Goal: Task Accomplishment & Management: Use online tool/utility

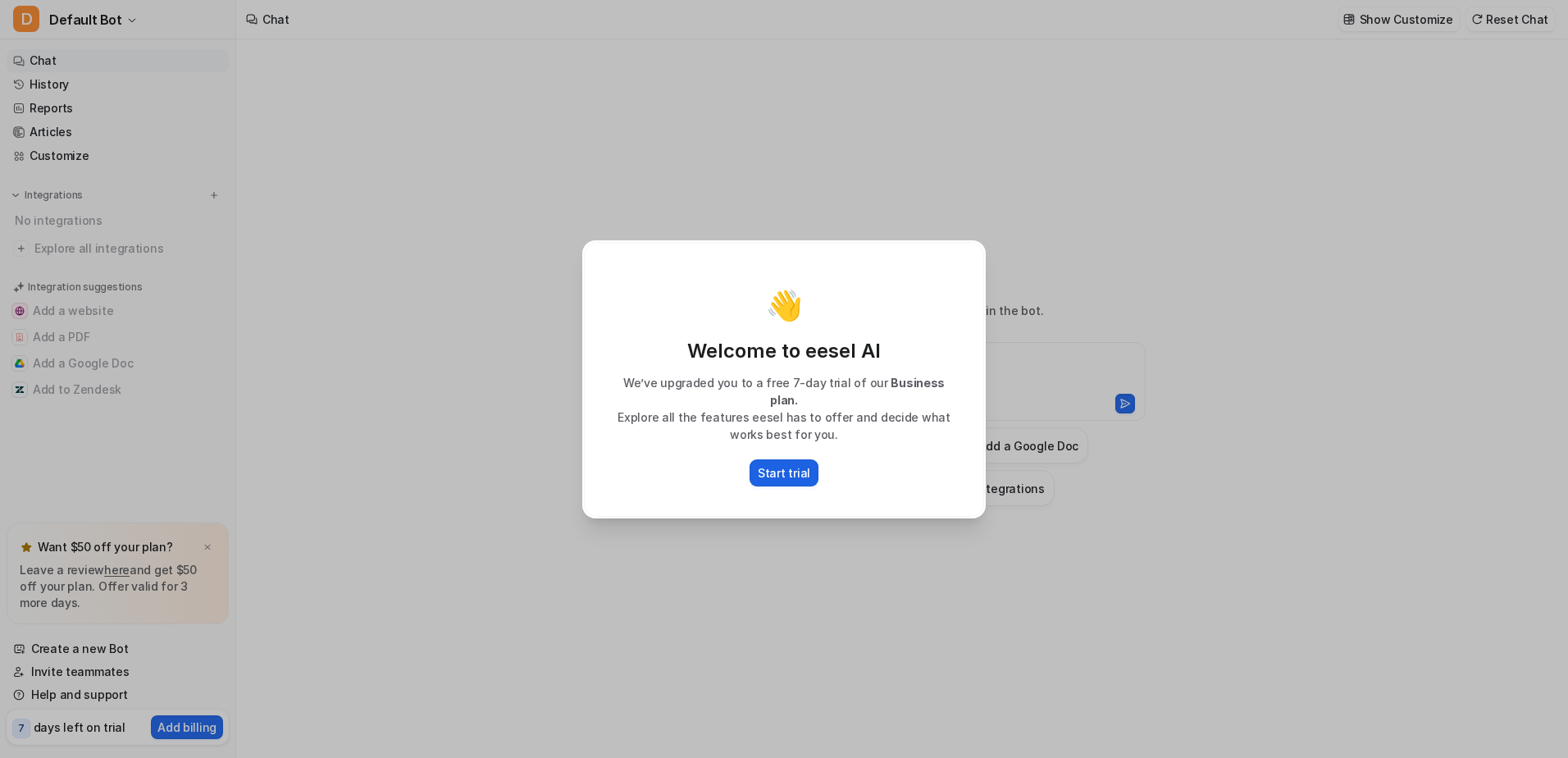
type textarea "**********"
click at [799, 472] on p "Start trial" at bounding box center [784, 473] width 52 height 17
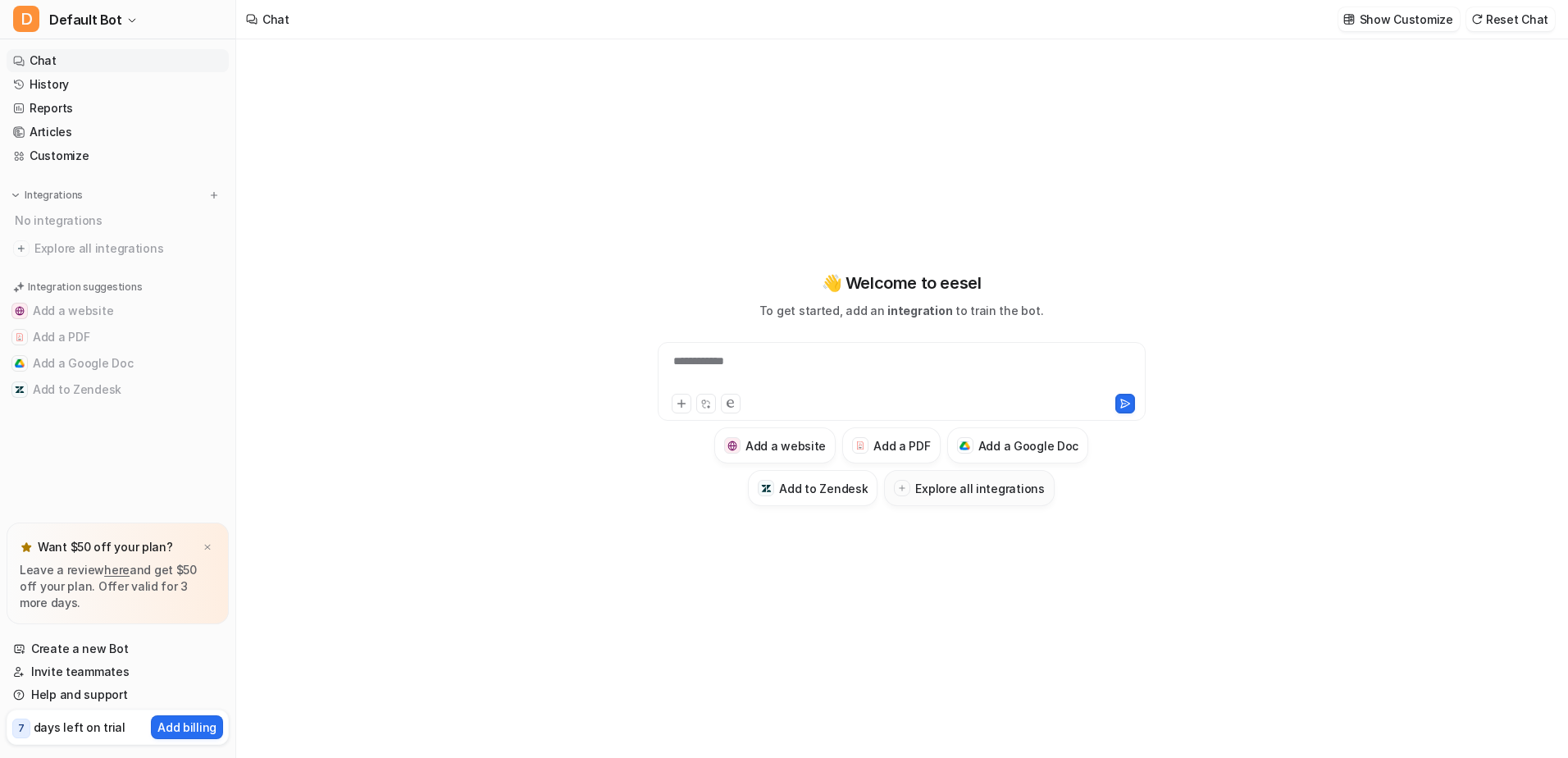
click at [949, 483] on h3 "Explore all integrations" at bounding box center [979, 489] width 129 height 17
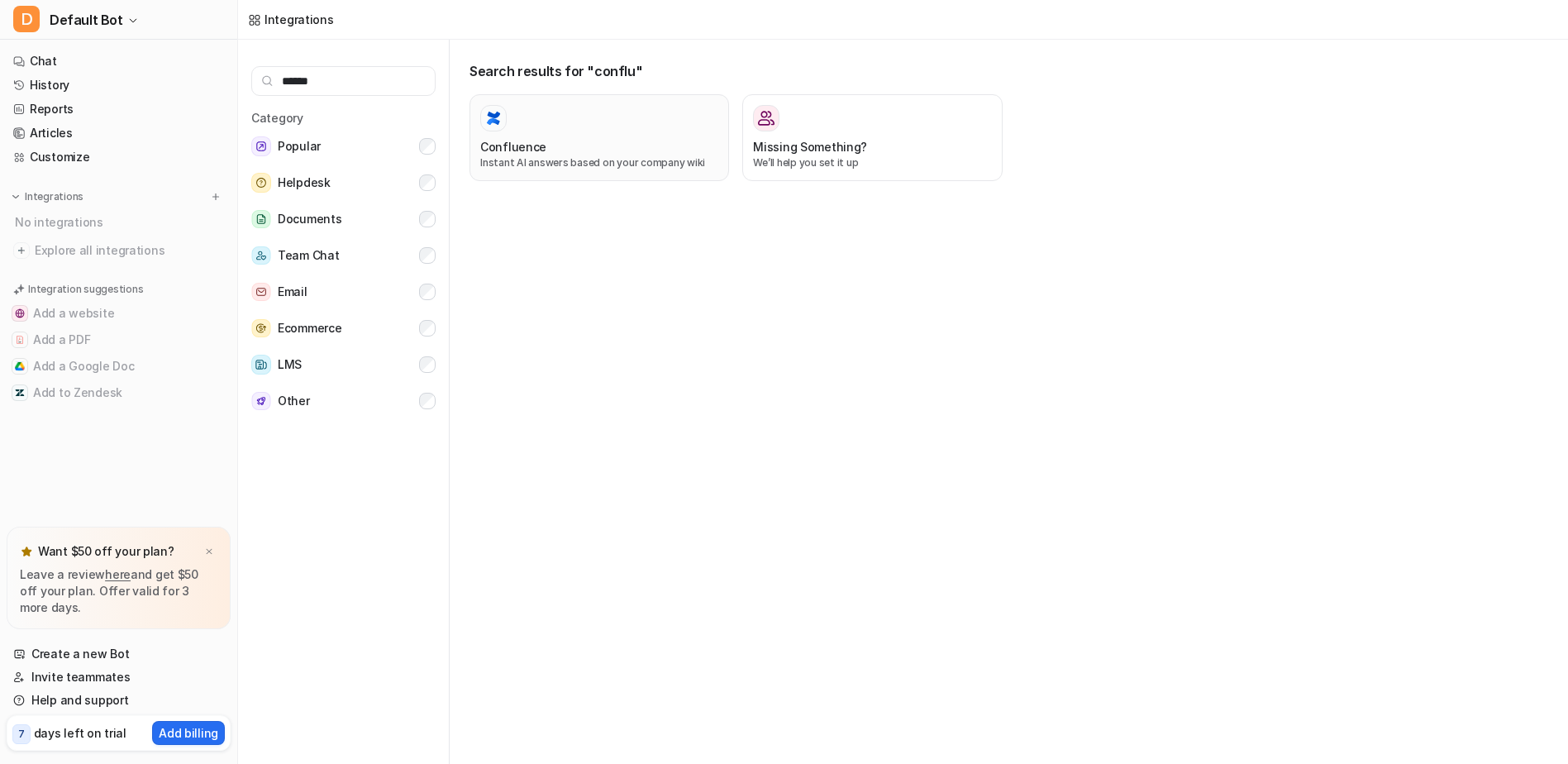
type input "******"
click at [536, 136] on div "Confluence Instant AI answers based on your company wiki" at bounding box center [599, 137] width 238 height 65
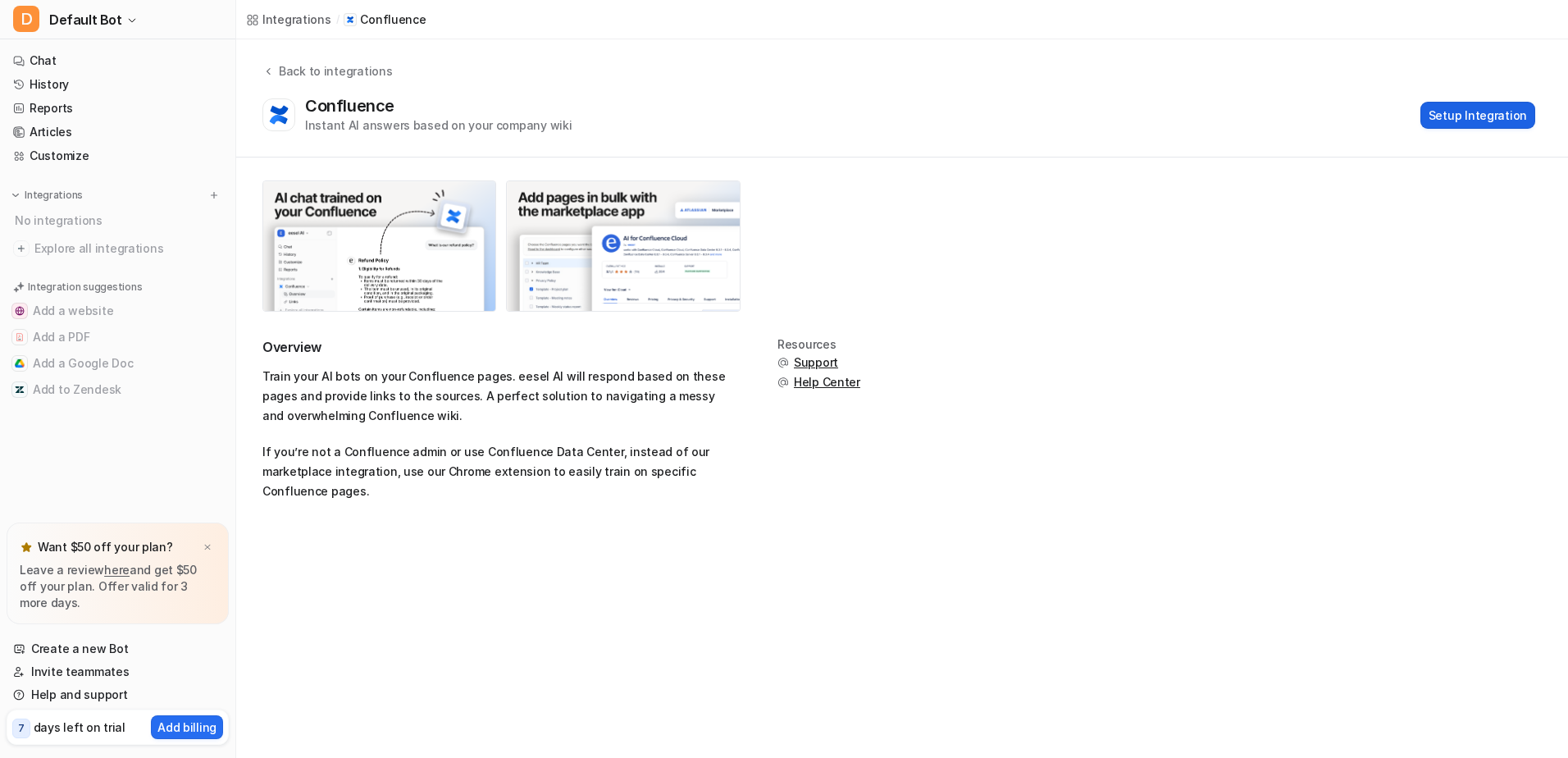
click at [1471, 114] on button "Setup Integration" at bounding box center [1477, 115] width 115 height 27
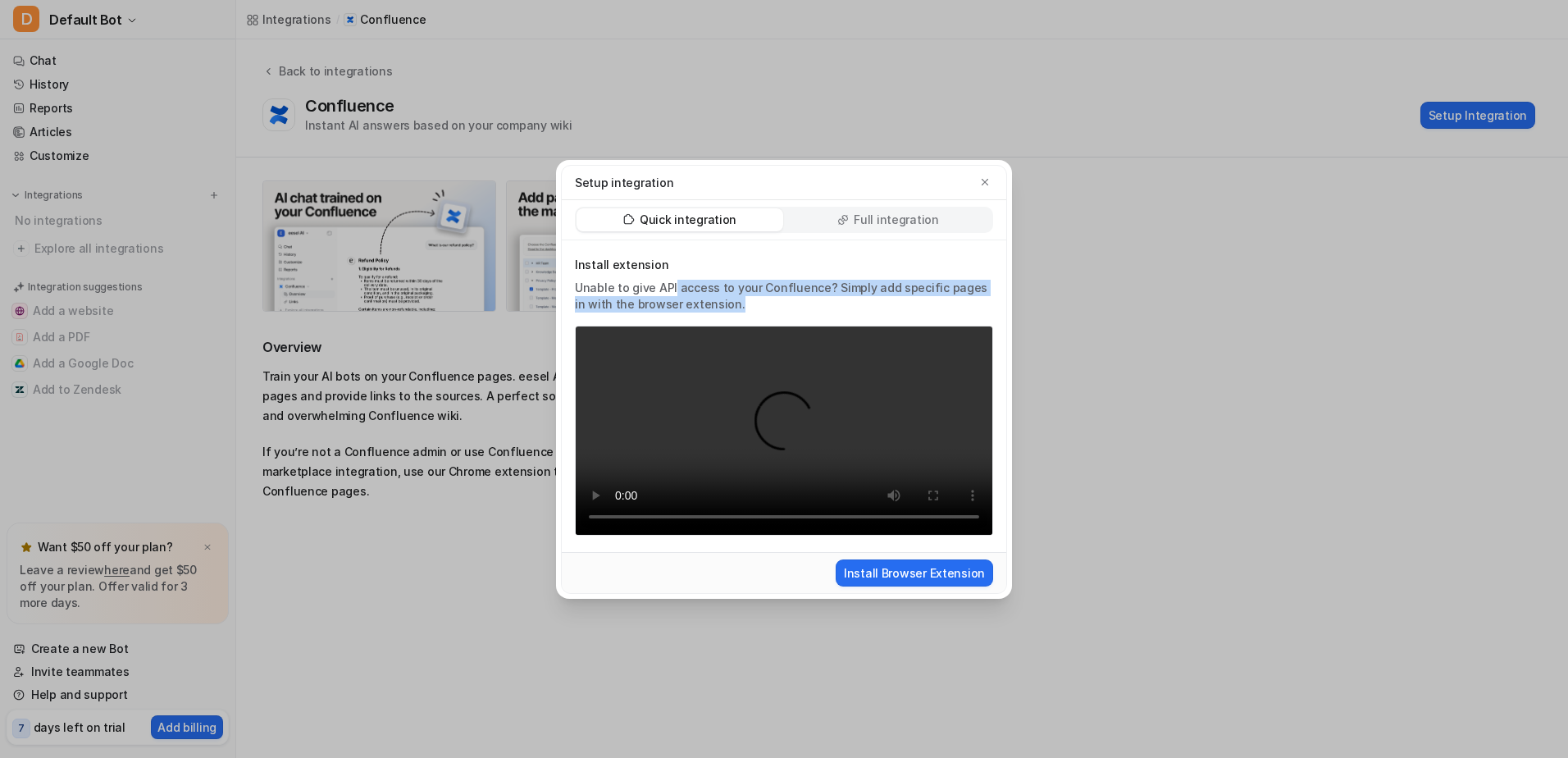
drag, startPoint x: 672, startPoint y: 278, endPoint x: 750, endPoint y: 287, distance: 78.5
click at [750, 287] on p "Unable to give API access to your Confluence? Simply add specific pages in with…" at bounding box center [784, 296] width 418 height 33
drag, startPoint x: 777, startPoint y: 289, endPoint x: 576, endPoint y: 278, distance: 201.3
click at [576, 280] on p "Unable to give API access to your Confluence? Simply add specific pages in with…" at bounding box center [784, 296] width 418 height 33
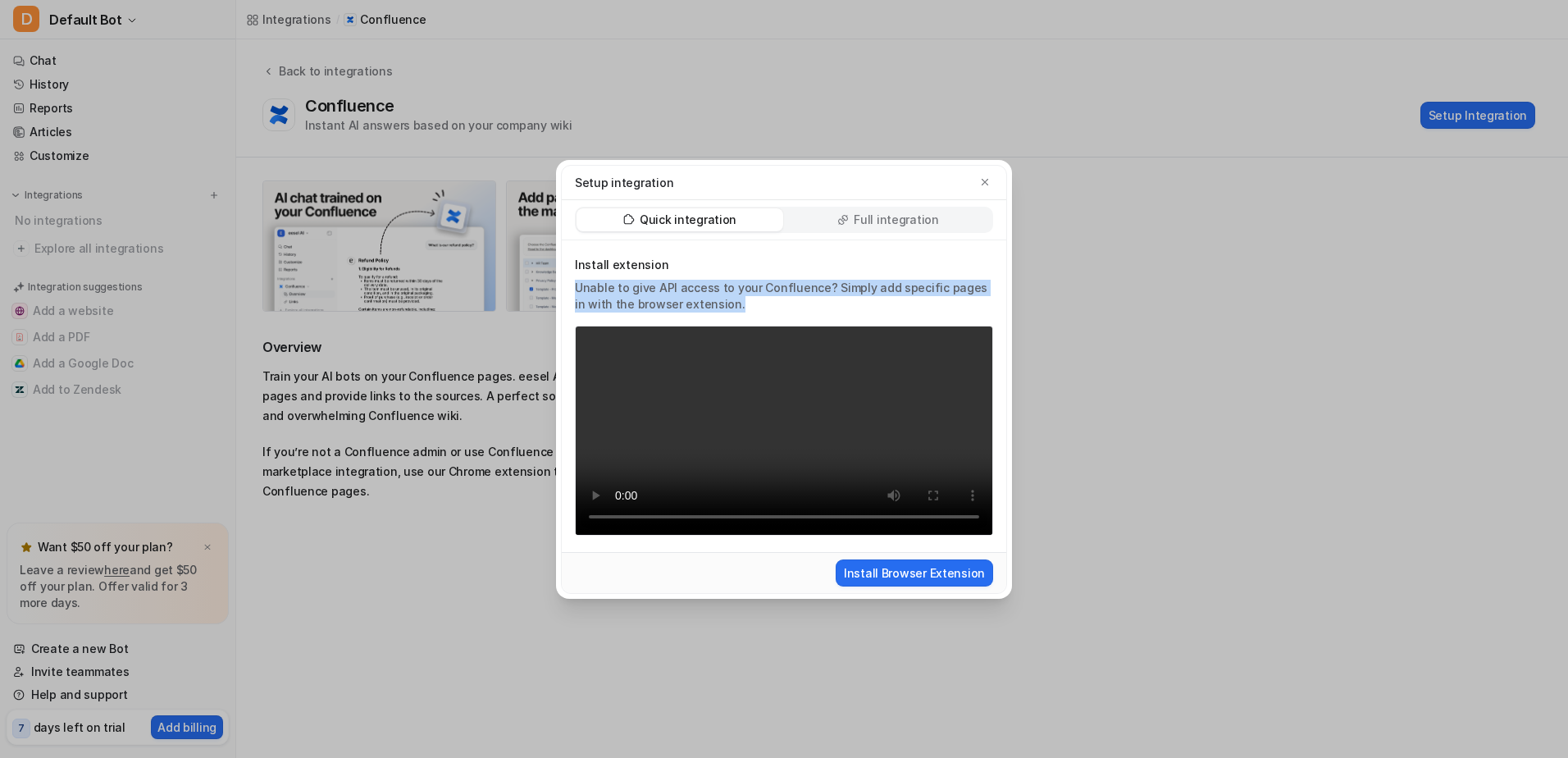
click at [576, 280] on p "Unable to give API access to your Confluence? Simply add specific pages in with…" at bounding box center [784, 296] width 418 height 33
click at [925, 586] on button "Install Browser Extension" at bounding box center [914, 573] width 157 height 27
click at [979, 177] on icon "button" at bounding box center [985, 183] width 12 height 12
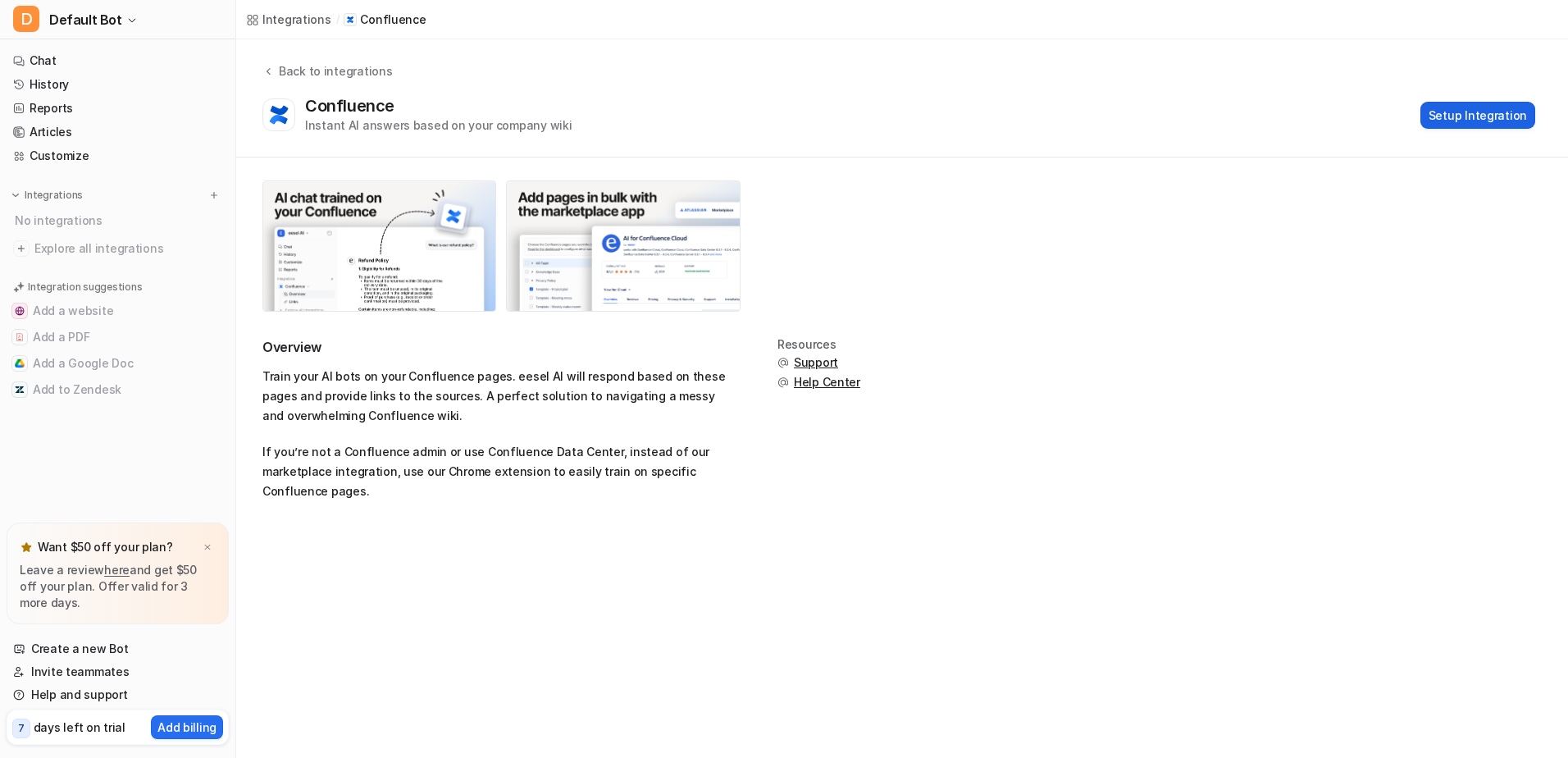
click at [1483, 107] on button "Setup Integration" at bounding box center [1477, 115] width 115 height 27
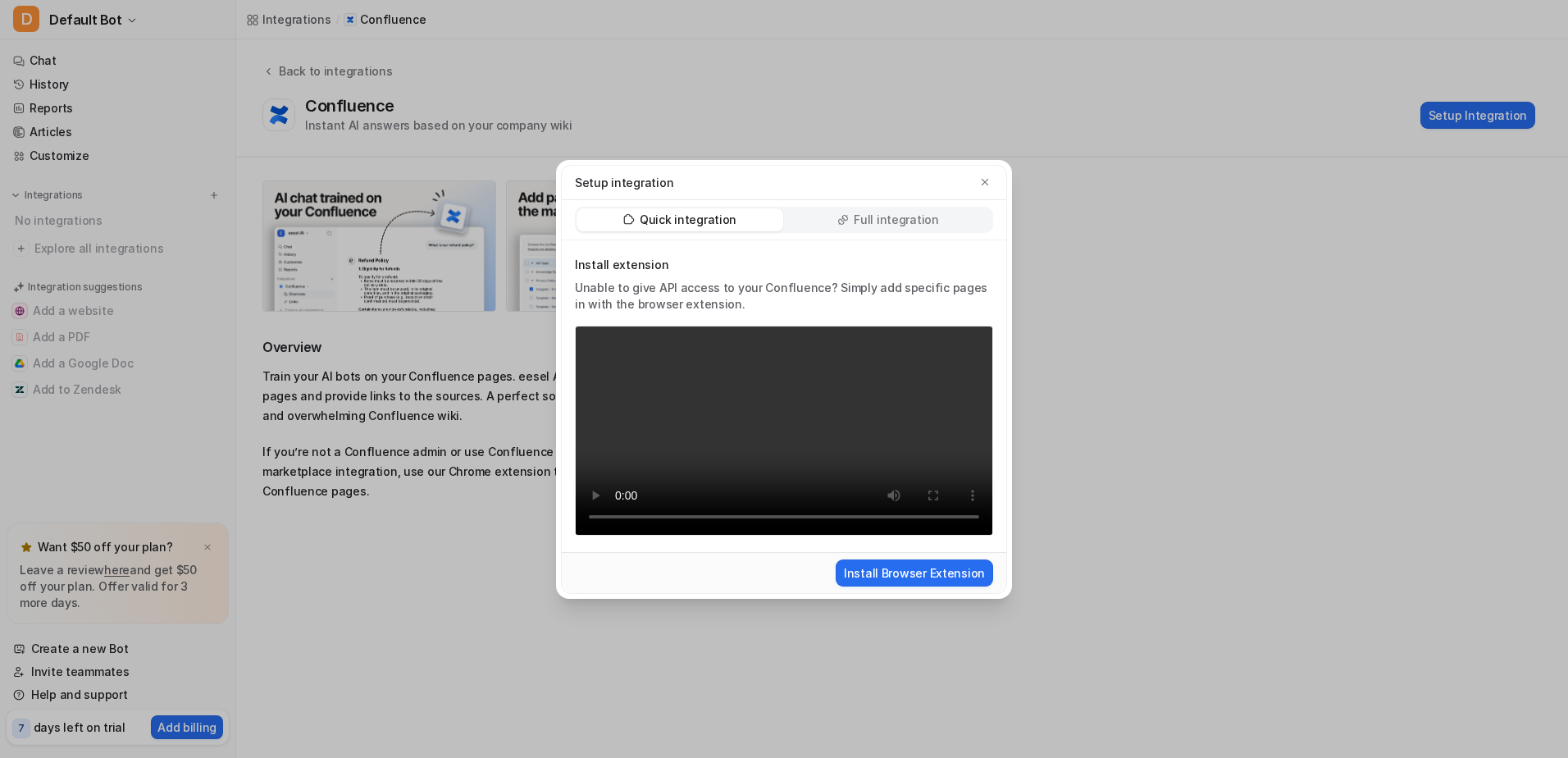
click at [887, 212] on p "Full integration" at bounding box center [895, 220] width 85 height 17
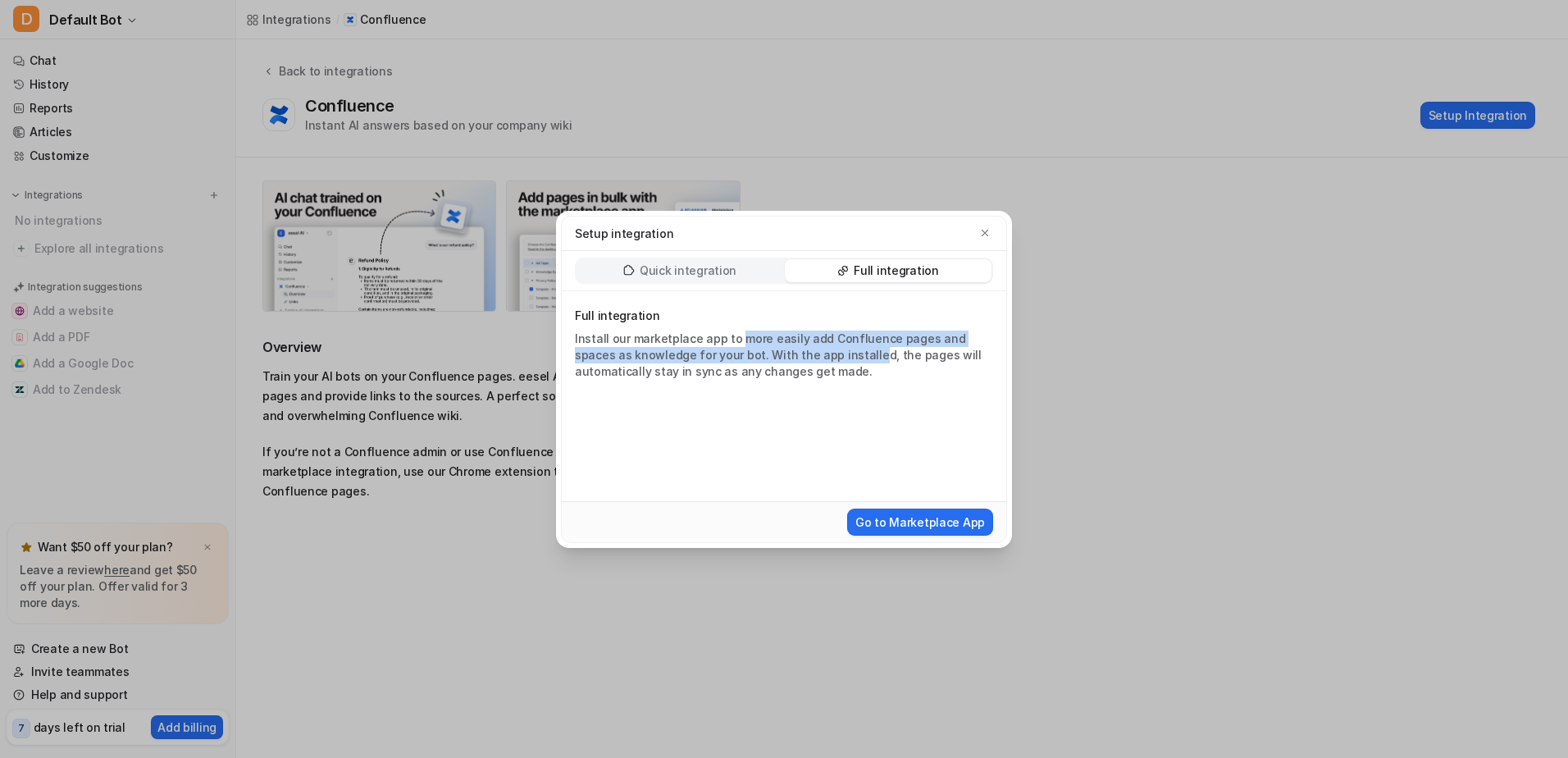
drag, startPoint x: 737, startPoint y: 341, endPoint x: 822, endPoint y: 354, distance: 86.0
click at [822, 354] on p "Install our marketplace app to more easily add Confluence pages and spaces as k…" at bounding box center [784, 355] width 418 height 50
drag, startPoint x: 847, startPoint y: 363, endPoint x: 616, endPoint y: 341, distance: 232.0
click at [616, 341] on p "Install our marketplace app to more easily add Confluence pages and spaces as k…" at bounding box center [784, 355] width 418 height 50
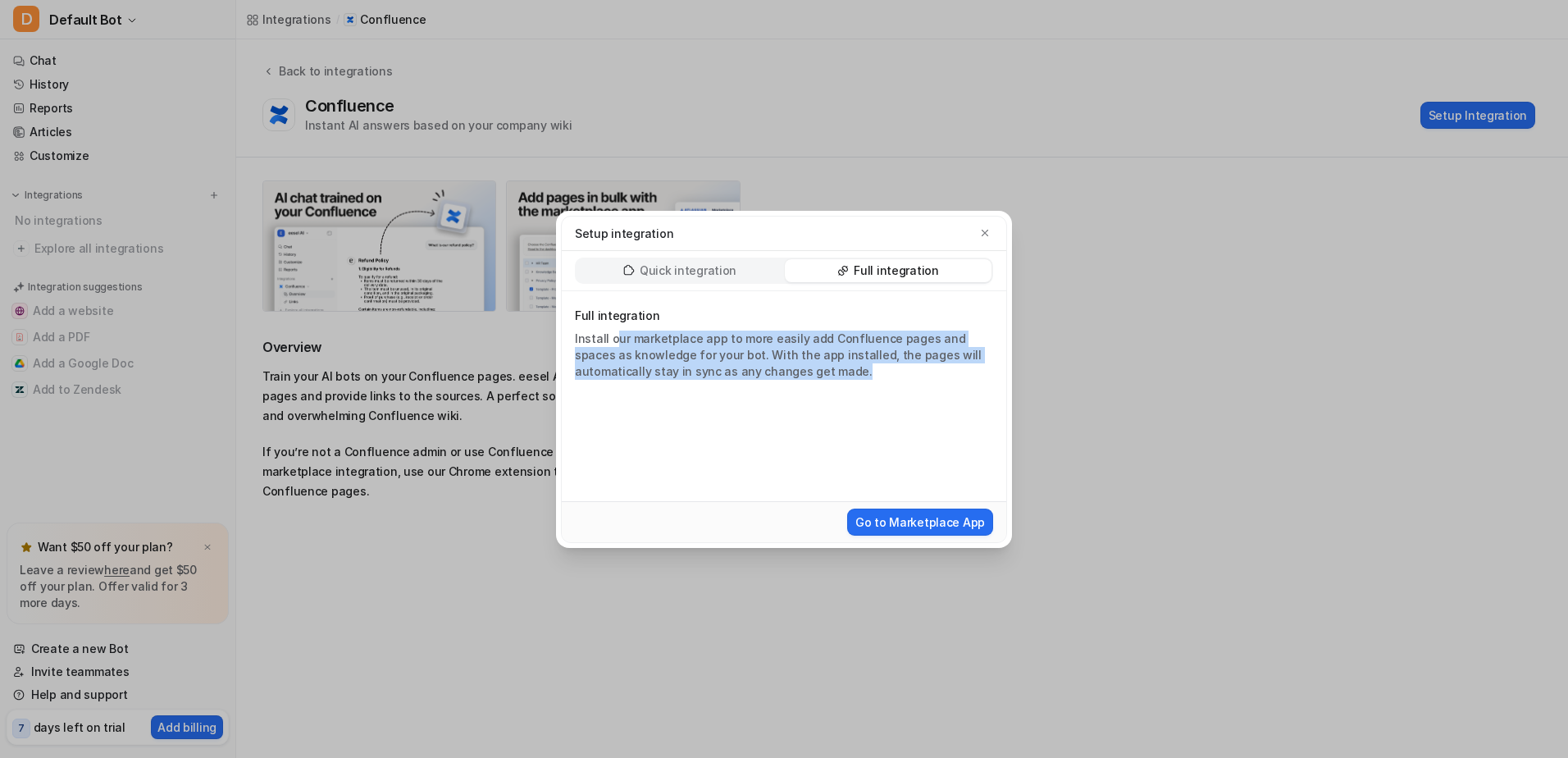
click at [616, 341] on p "Install our marketplace app to more easily add Confluence pages and spaces as k…" at bounding box center [784, 355] width 418 height 50
drag, startPoint x: 688, startPoint y: 353, endPoint x: 786, endPoint y: 366, distance: 98.9
click at [786, 366] on p "Install our marketplace app to more easily add Confluence pages and spaces as k…" at bounding box center [784, 355] width 418 height 50
drag, startPoint x: 823, startPoint y: 368, endPoint x: 581, endPoint y: 341, distance: 243.5
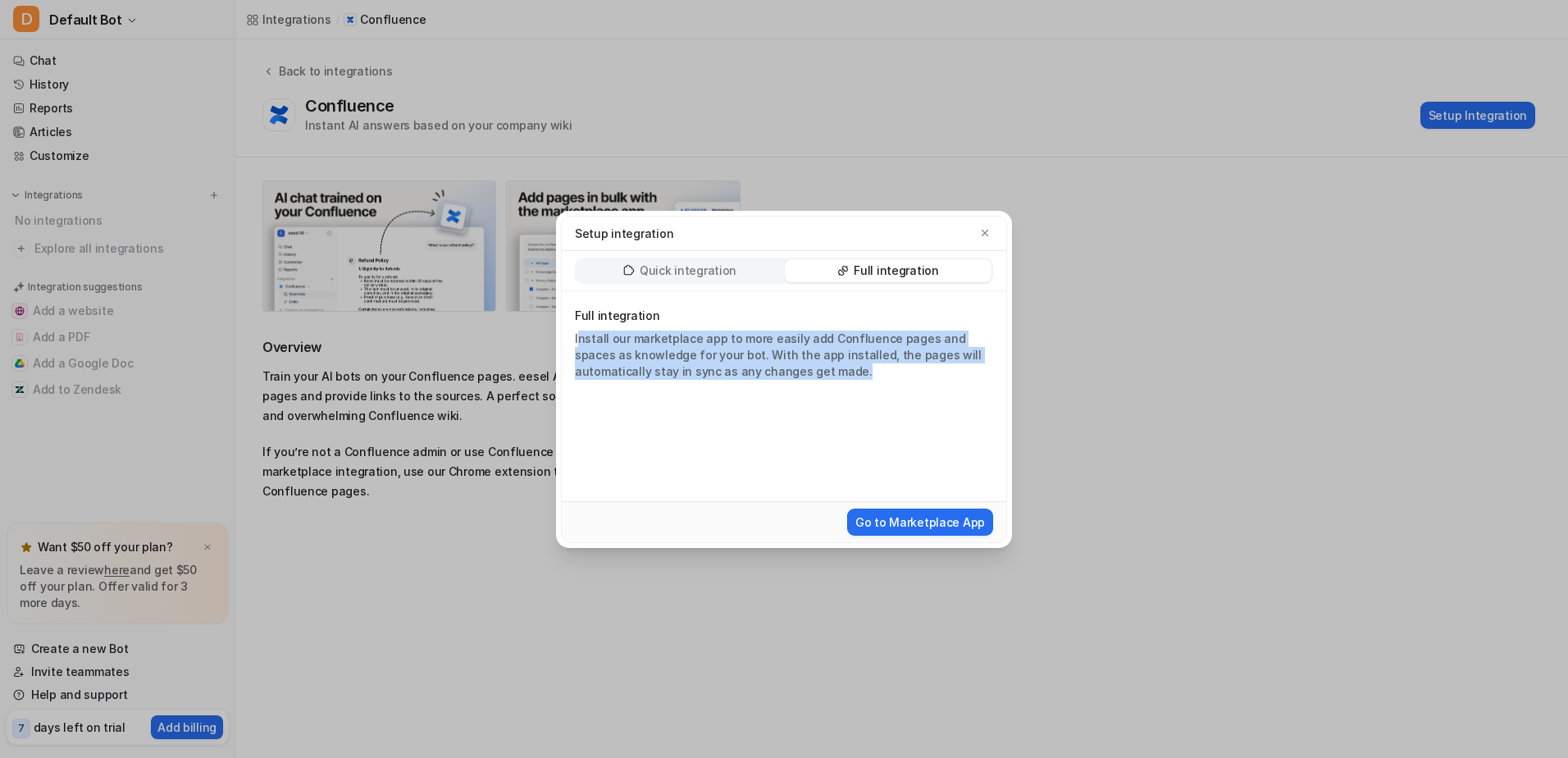
click at [581, 341] on p "Install our marketplace app to more easily add Confluence pages and spaces as k…" at bounding box center [784, 355] width 418 height 50
drag, startPoint x: 581, startPoint y: 341, endPoint x: 646, endPoint y: 347, distance: 65.3
click at [646, 347] on p "Install our marketplace app to more easily add Confluence pages and spaces as k…" at bounding box center [784, 355] width 418 height 50
drag, startPoint x: 577, startPoint y: 343, endPoint x: 776, endPoint y: 369, distance: 200.7
click at [776, 369] on p "Install our marketplace app to more easily add Confluence pages and spaces as k…" at bounding box center [784, 355] width 418 height 50
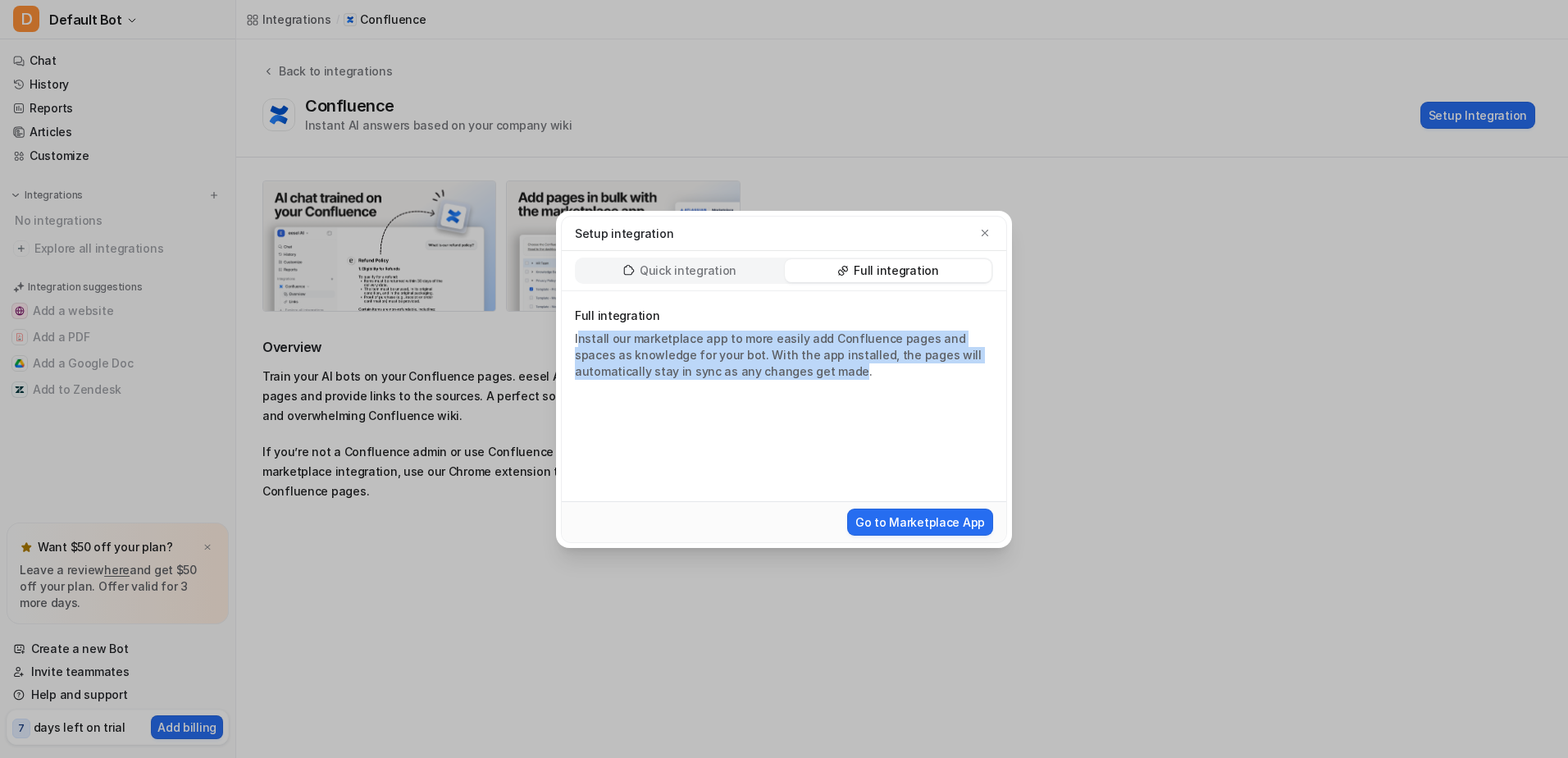
click at [776, 369] on p "Install our marketplace app to more easily add Confluence pages and spaces as k…" at bounding box center [784, 355] width 418 height 50
